Goal: Information Seeking & Learning: Learn about a topic

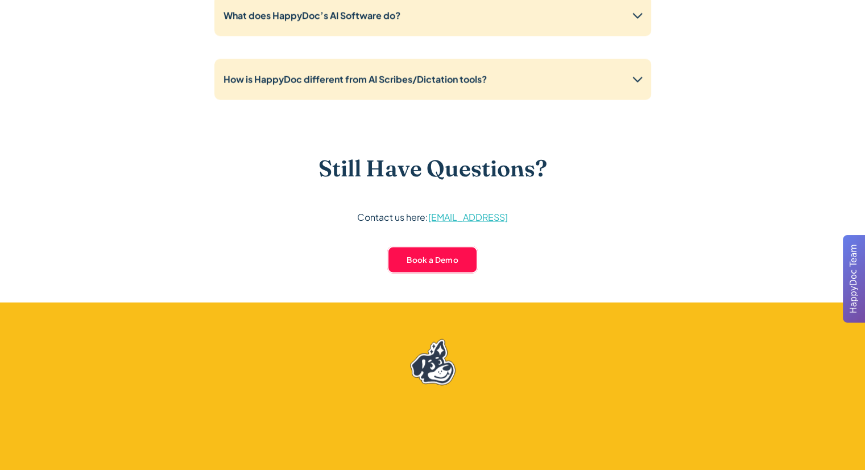
scroll to position [2156, 0]
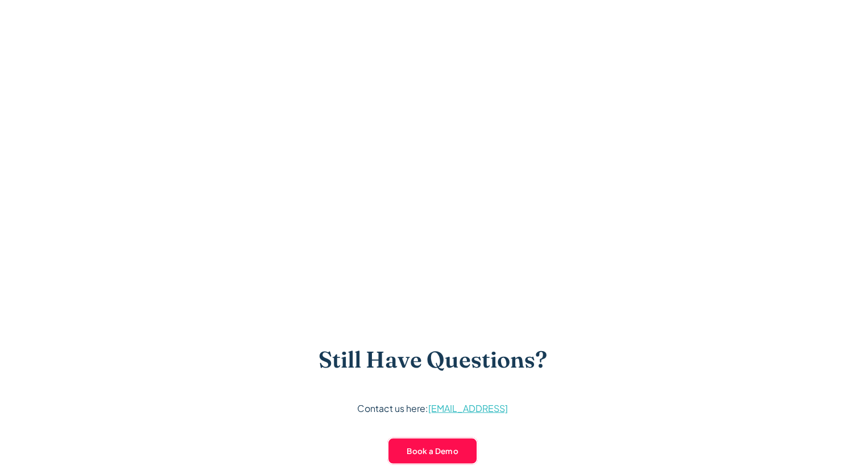
scroll to position [2, 0]
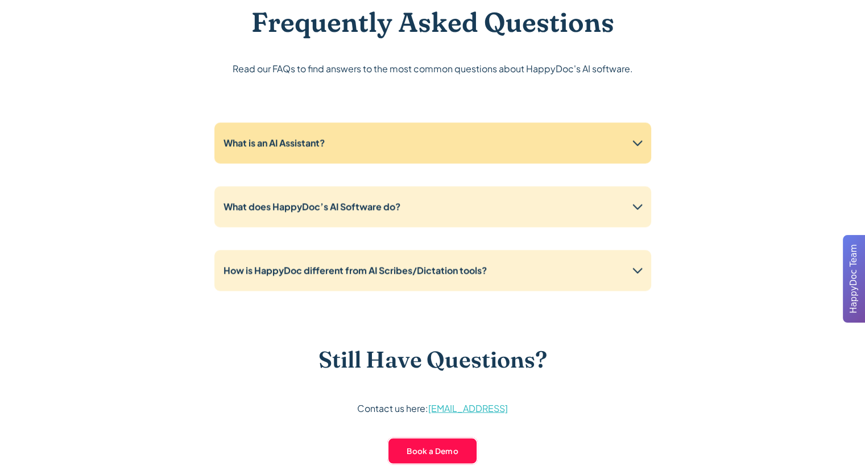
click at [580, 142] on div "What is an AI Assistant?" at bounding box center [432, 142] width 437 height 41
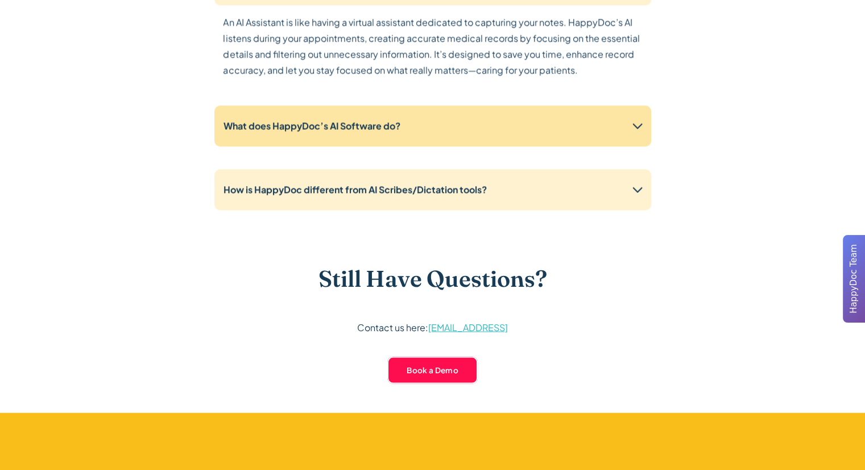
scroll to position [2120, 0]
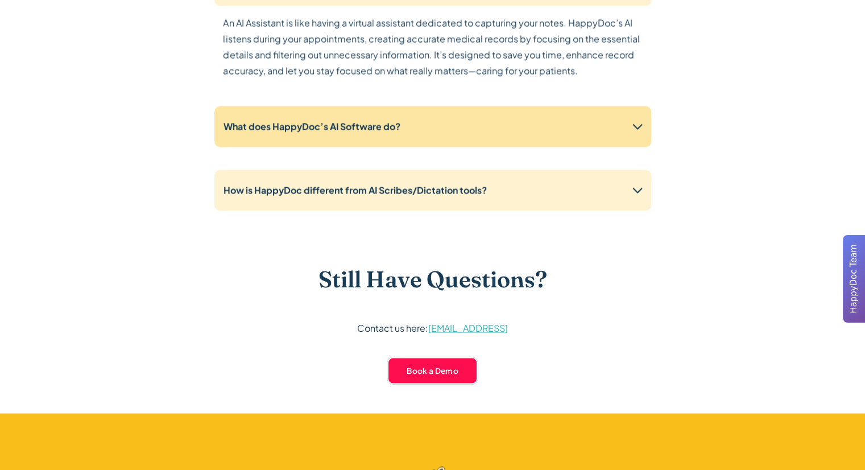
click at [584, 124] on div "What does HappyDoc’s AI Software do?" at bounding box center [432, 126] width 437 height 41
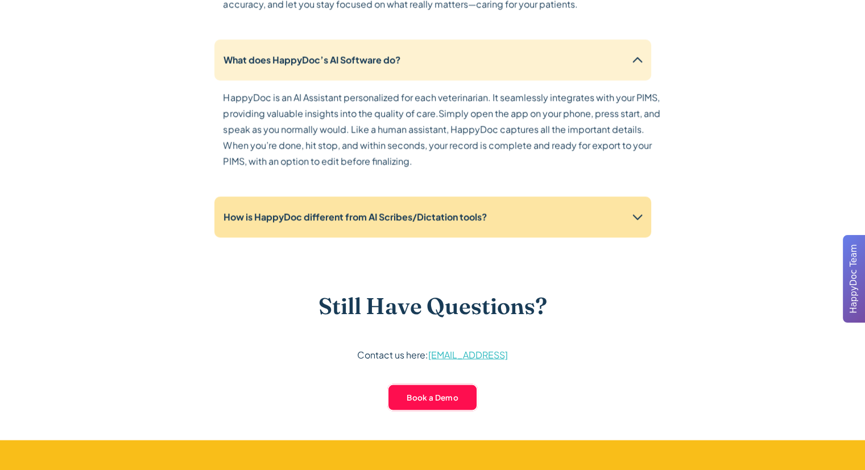
click at [584, 224] on div "How is HappyDoc different from AI Scribes/Dictation tools?" at bounding box center [432, 217] width 437 height 41
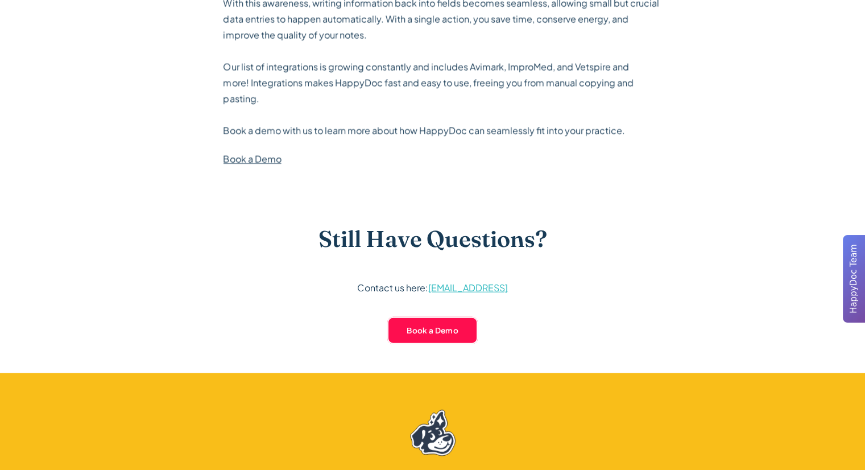
scroll to position [2723, 0]
